Goal: Find specific page/section: Find specific page/section

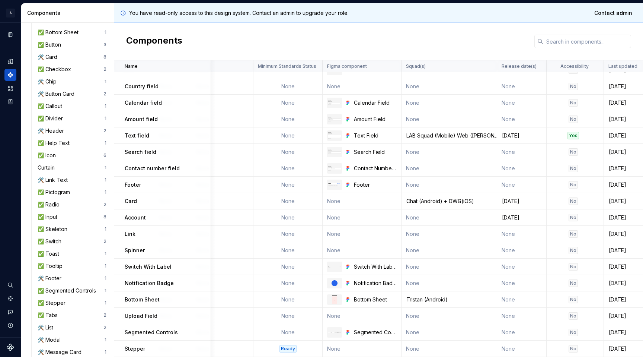
scroll to position [600, 642]
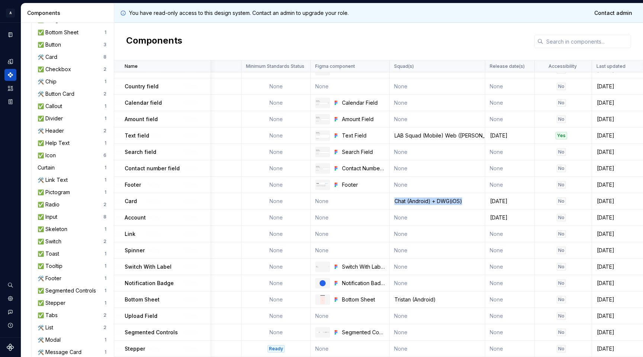
drag, startPoint x: 462, startPoint y: 199, endPoint x: 391, endPoint y: 201, distance: 71.5
click at [391, 201] on div "Chat (Android) + DWG(iOS)" at bounding box center [437, 200] width 95 height 7
click at [464, 198] on div "Chat (Android) + DWG(iOS)" at bounding box center [437, 200] width 95 height 7
drag, startPoint x: 463, startPoint y: 199, endPoint x: 389, endPoint y: 199, distance: 74.1
click at [390, 199] on div "Chat (Android) + DWG(iOS)" at bounding box center [437, 200] width 95 height 7
